Goal: Entertainment & Leisure: Consume media (video, audio)

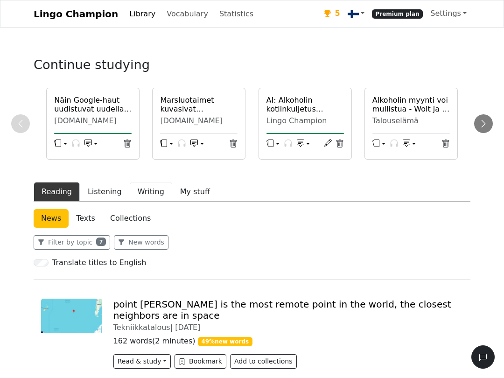
click at [147, 202] on button "Writing" at bounding box center [151, 192] width 42 height 20
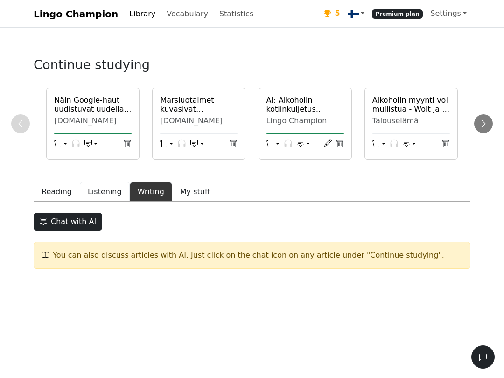
click at [104, 202] on button "Listening" at bounding box center [105, 192] width 50 height 20
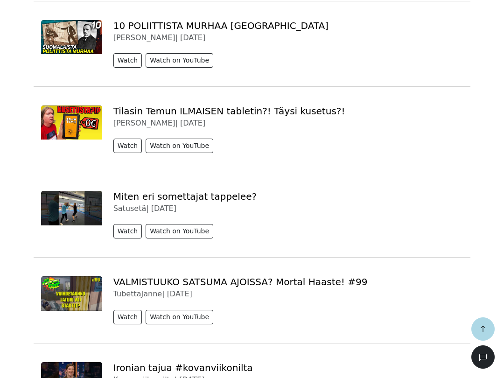
scroll to position [1170, 0]
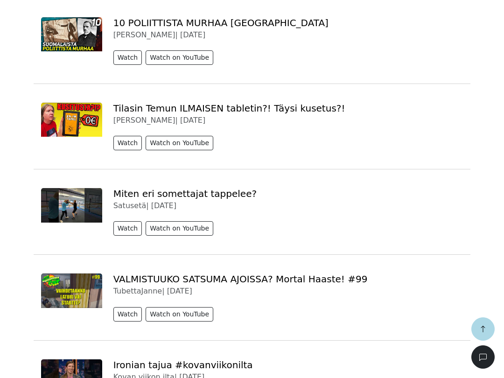
click at [123, 65] on button "Watch" at bounding box center [127, 57] width 29 height 14
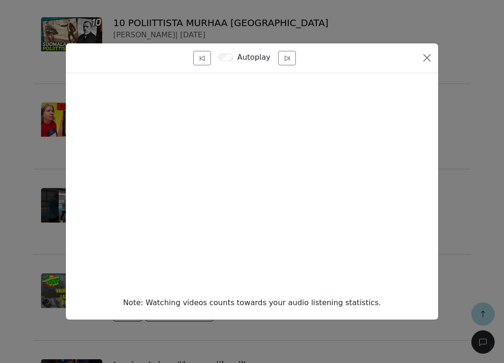
click at [428, 65] on button "Close" at bounding box center [427, 57] width 15 height 15
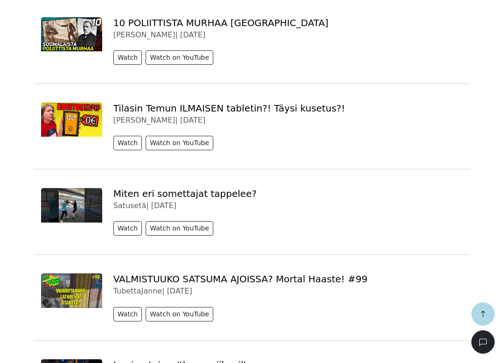
click at [119, 150] on button "Watch" at bounding box center [127, 143] width 29 height 14
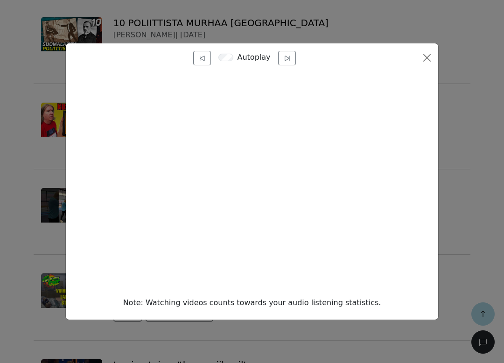
click at [421, 65] on button "Close" at bounding box center [427, 57] width 15 height 15
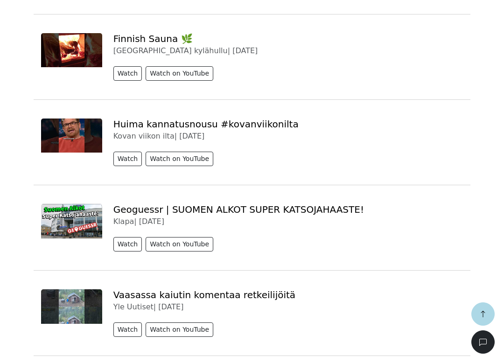
scroll to position [1583, 0]
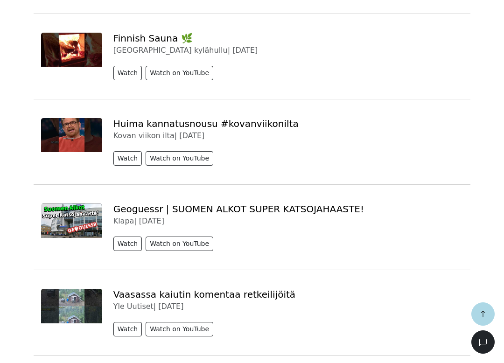
click at [120, 80] on button "Watch" at bounding box center [127, 73] width 29 height 14
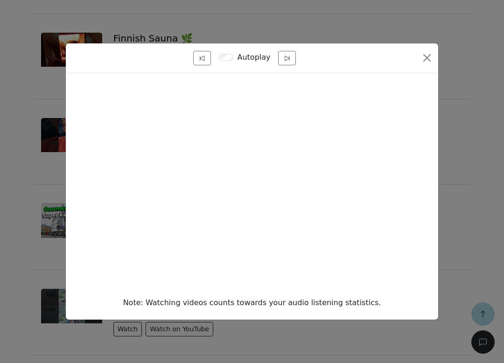
click at [471, 209] on div "Autoplay Note: Watching videos counts towards your audio listening statistics." at bounding box center [252, 181] width 504 height 363
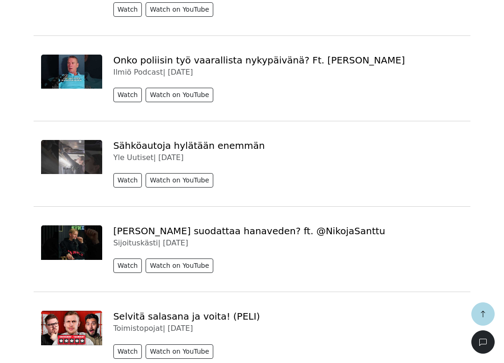
scroll to position [2524, 0]
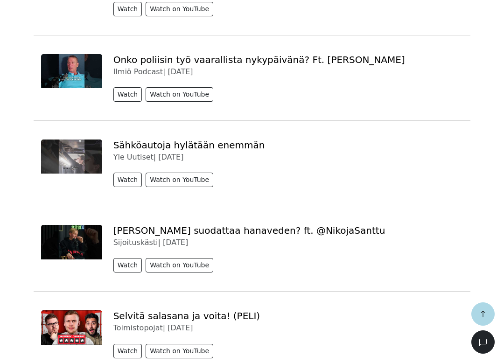
click at [483, 317] on icon "button" at bounding box center [483, 314] width 4 height 7
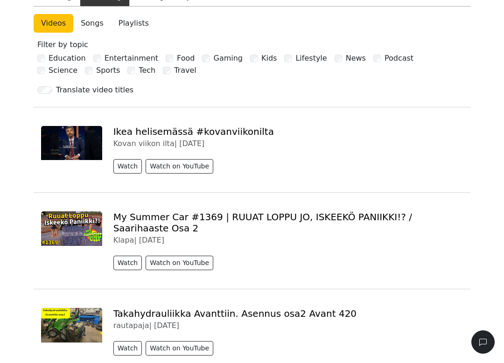
scroll to position [0, 0]
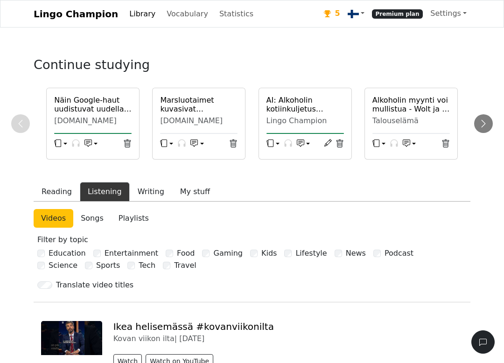
click at [217, 23] on link "Statistics" at bounding box center [237, 14] width 42 height 19
